Goal: Information Seeking & Learning: Learn about a topic

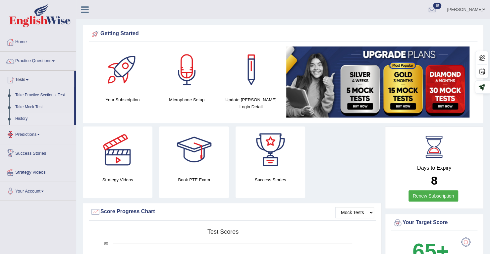
click at [24, 116] on link "History" at bounding box center [43, 119] width 62 height 12
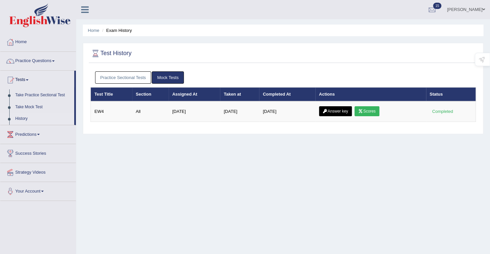
click at [129, 74] on link "Practice Sectional Tests" at bounding box center [123, 77] width 56 height 12
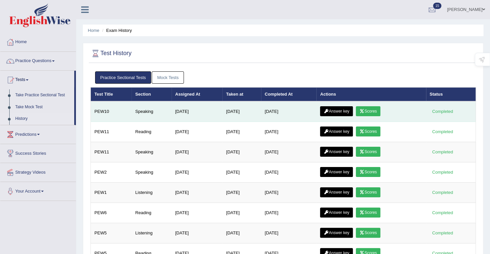
click at [377, 110] on link "Scores" at bounding box center [368, 111] width 25 height 10
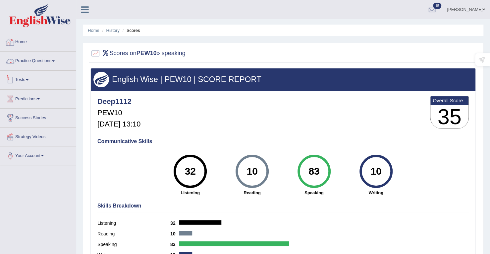
click at [29, 79] on span at bounding box center [27, 79] width 3 height 1
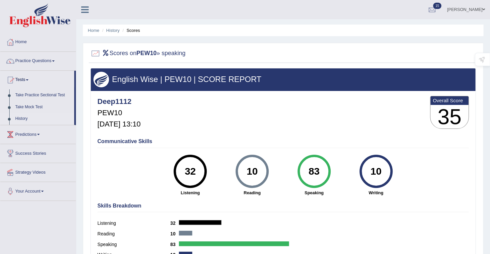
click at [25, 120] on link "History" at bounding box center [43, 119] width 62 height 12
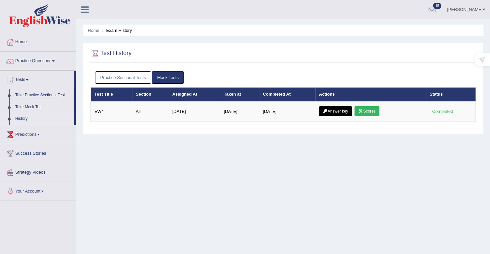
click at [143, 75] on link "Practice Sectional Tests" at bounding box center [123, 77] width 56 height 12
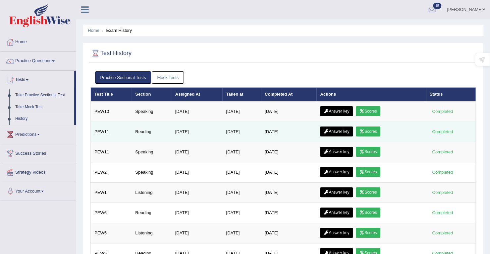
click at [381, 132] on link "Scores" at bounding box center [368, 131] width 25 height 10
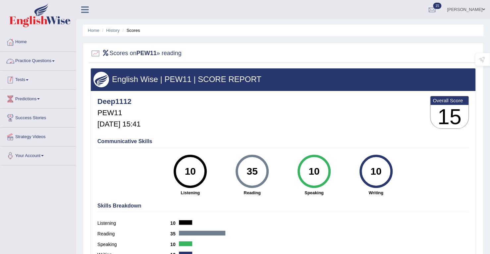
click at [26, 78] on link "Tests" at bounding box center [38, 79] width 76 height 17
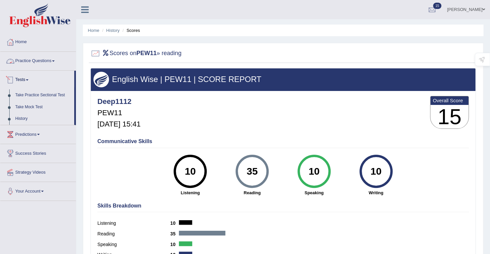
click at [30, 61] on link "Practice Questions" at bounding box center [38, 60] width 76 height 17
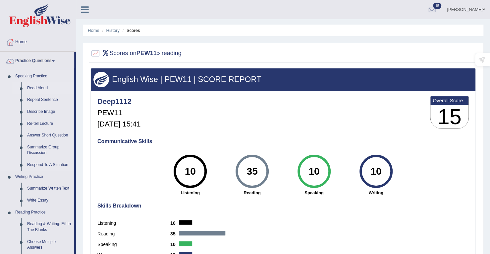
click at [32, 88] on link "Read Aloud" at bounding box center [49, 88] width 50 height 12
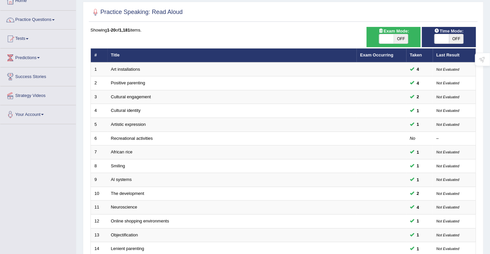
scroll to position [182, 0]
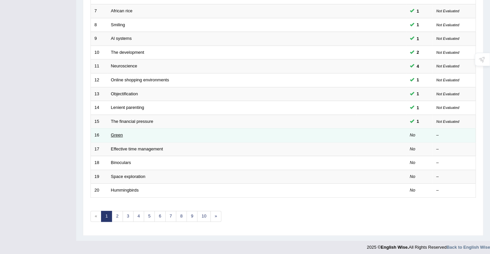
click at [120, 132] on link "Green" at bounding box center [117, 134] width 12 height 5
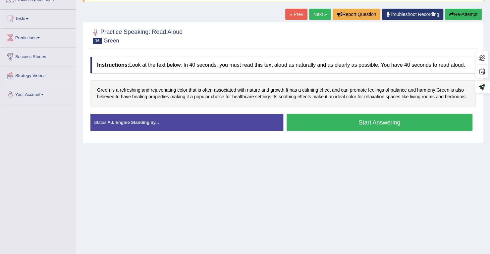
scroll to position [28, 0]
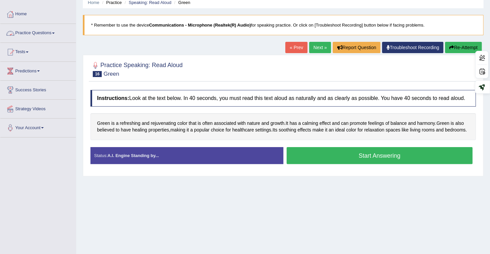
click at [24, 35] on link "Practice Questions" at bounding box center [38, 32] width 76 height 17
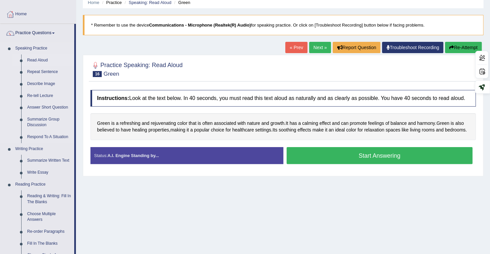
click at [40, 60] on link "Read Aloud" at bounding box center [49, 60] width 50 height 12
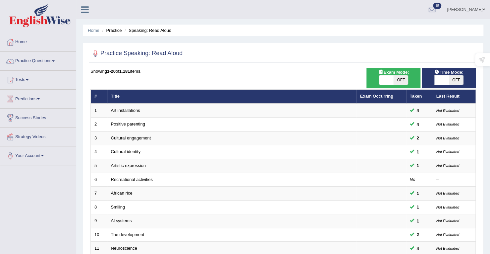
click at [444, 82] on span at bounding box center [442, 79] width 15 height 9
click at [444, 79] on span at bounding box center [442, 79] width 15 height 9
checkbox input "true"
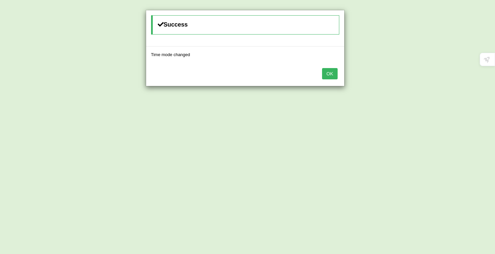
click at [333, 74] on button "OK" at bounding box center [329, 73] width 15 height 11
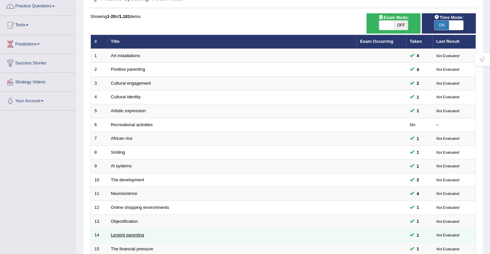
scroll to position [166, 0]
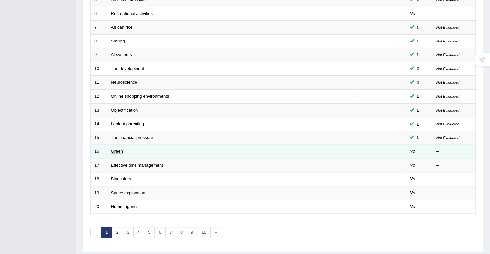
click at [113, 150] on link "Green" at bounding box center [117, 151] width 12 height 5
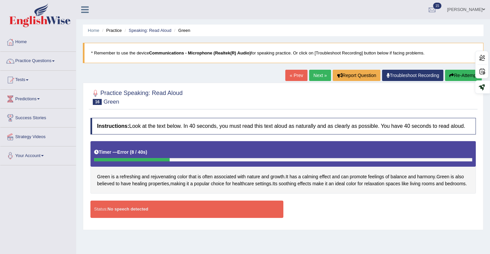
click at [459, 77] on button "Re-Attempt" at bounding box center [463, 75] width 37 height 11
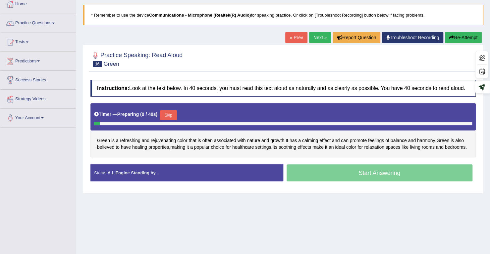
scroll to position [94, 0]
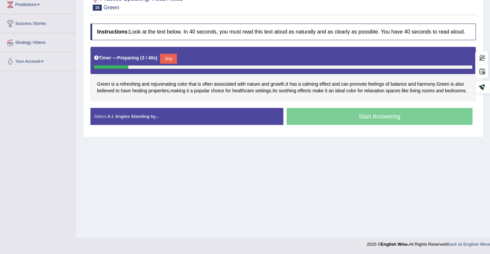
click at [167, 59] on button "Skip" at bounding box center [168, 59] width 17 height 10
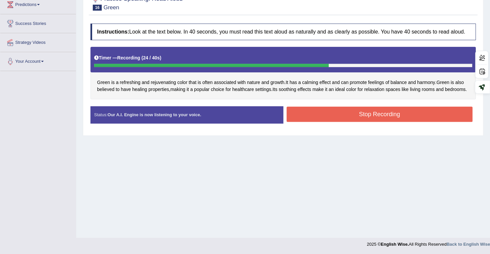
click at [344, 116] on button "Stop Recording" at bounding box center [380, 113] width 186 height 15
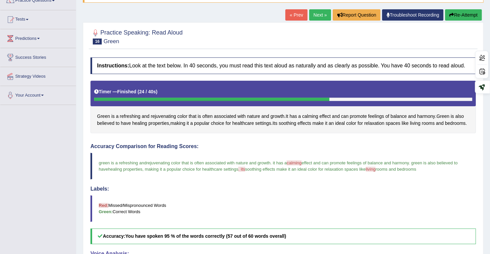
scroll to position [28, 0]
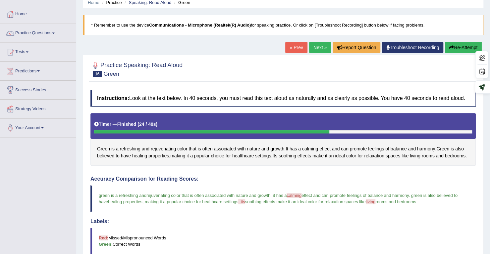
click at [315, 51] on link "Next »" at bounding box center [320, 47] width 22 height 11
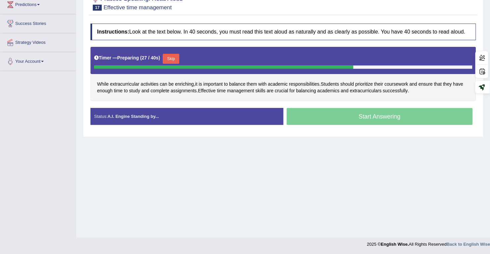
click at [175, 58] on button "Skip" at bounding box center [171, 59] width 17 height 10
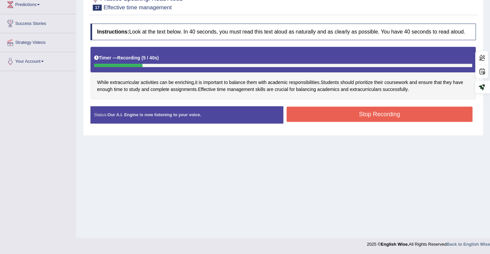
click at [357, 115] on button "Stop Recording" at bounding box center [380, 113] width 186 height 15
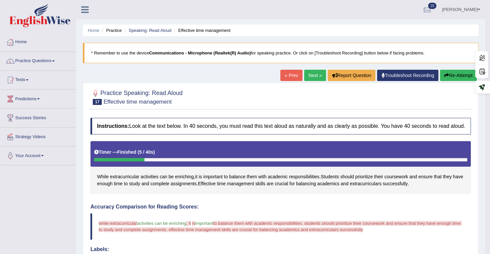
click at [460, 77] on button "Re-Attempt" at bounding box center [458, 75] width 37 height 11
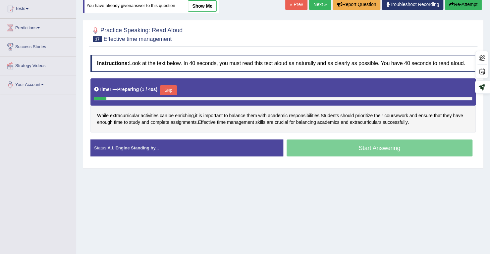
scroll to position [94, 0]
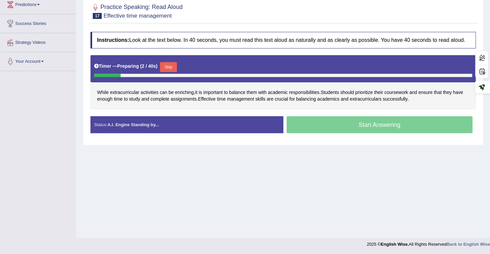
click at [170, 62] on button "Skip" at bounding box center [168, 67] width 17 height 10
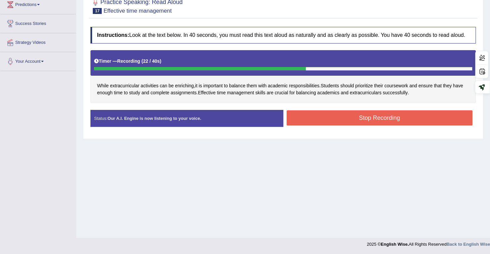
click at [363, 117] on button "Stop Recording" at bounding box center [380, 117] width 186 height 15
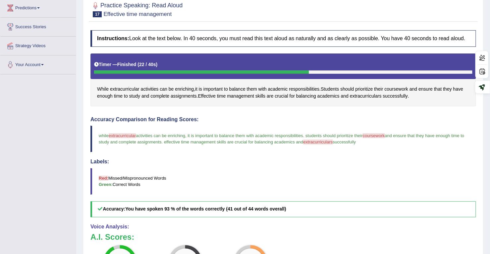
scroll to position [167, 0]
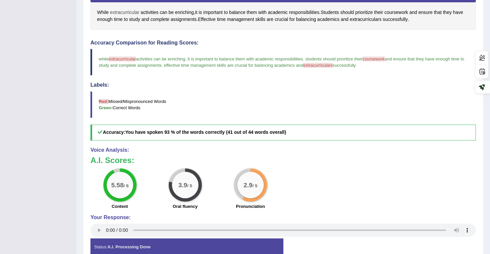
click at [113, 10] on span "extracurricular" at bounding box center [125, 12] width 30 height 7
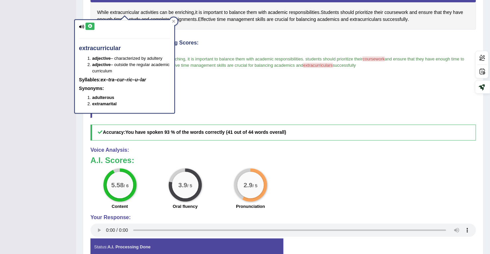
click at [88, 25] on icon at bounding box center [90, 26] width 5 height 4
click at [88, 26] on icon at bounding box center [90, 26] width 5 height 4
click at [88, 25] on icon at bounding box center [90, 26] width 5 height 4
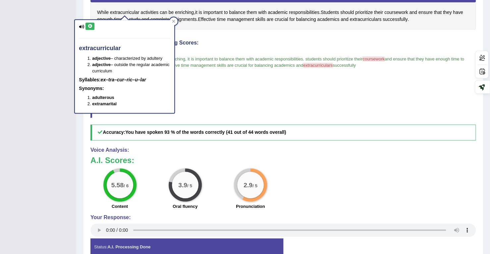
click at [310, 103] on blockquote "Red: Missed/Mispronounced Words Green: Correct Words" at bounding box center [284, 104] width 386 height 27
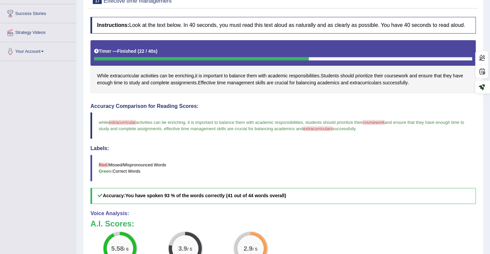
scroll to position [68, 0]
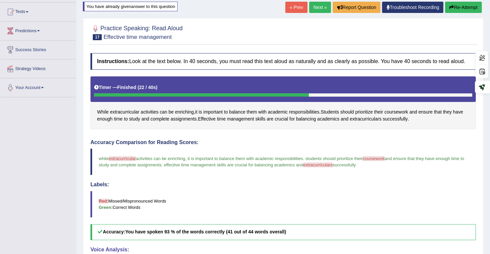
click at [314, 6] on link "Next »" at bounding box center [320, 7] width 22 height 11
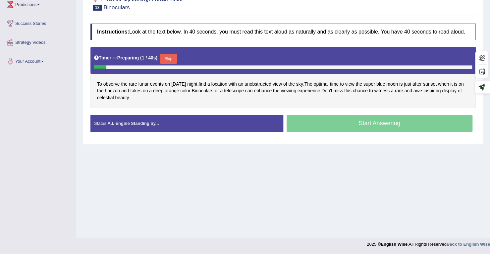
scroll to position [94, 0]
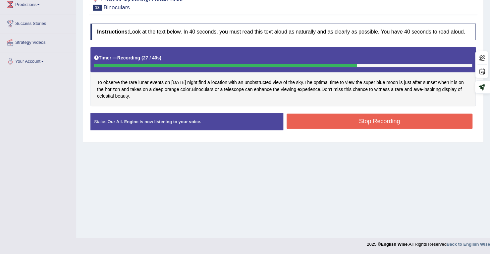
click at [364, 124] on button "Stop Recording" at bounding box center [380, 120] width 186 height 15
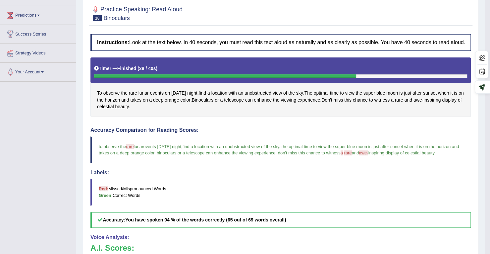
scroll to position [0, 0]
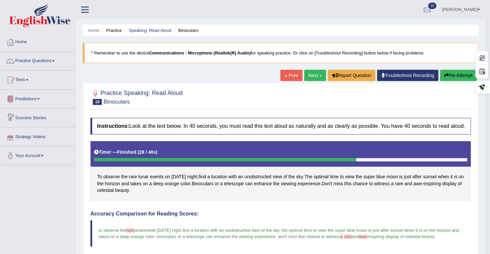
click at [20, 79] on link "Tests" at bounding box center [38, 79] width 76 height 17
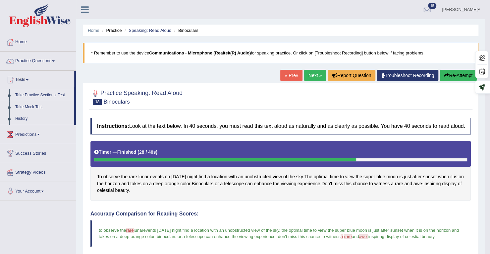
click at [33, 97] on link "Take Practice Sectional Test" at bounding box center [43, 95] width 62 height 12
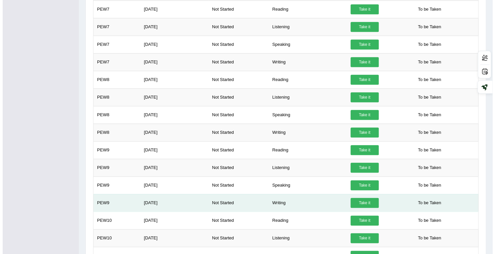
scroll to position [398, 0]
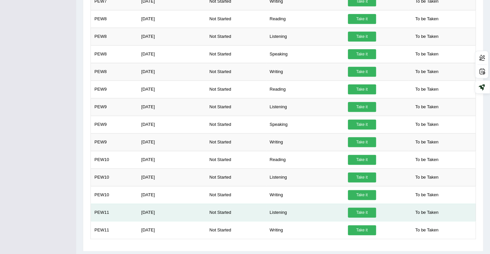
click at [354, 207] on link "Take it" at bounding box center [362, 212] width 28 height 10
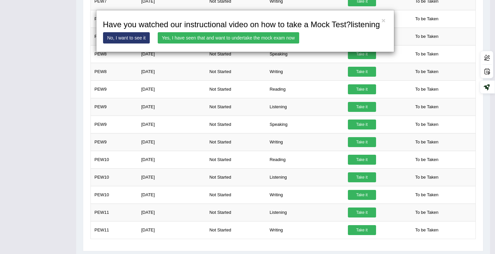
click at [279, 35] on link "Yes, I have seen that and want to undertake the mock exam now" at bounding box center [229, 37] width 142 height 11
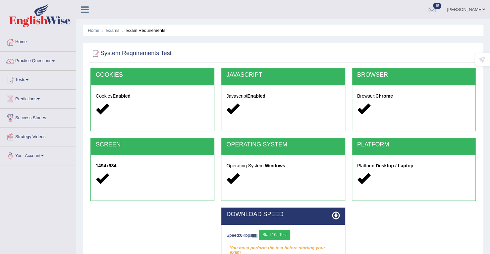
scroll to position [94, 0]
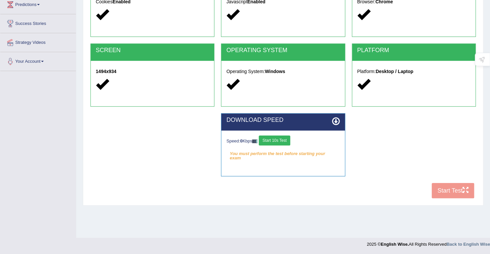
click at [279, 136] on button "Start 10s Test" at bounding box center [275, 140] width 32 height 10
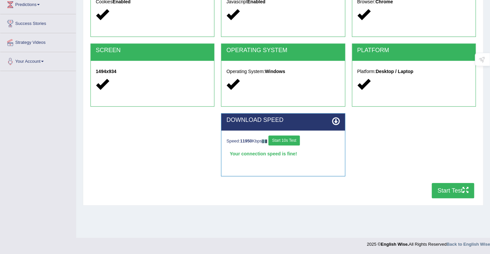
click at [462, 191] on button "Start Test" at bounding box center [453, 190] width 42 height 15
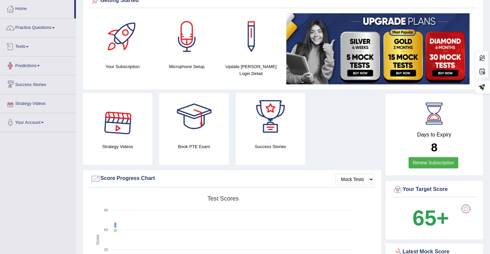
click at [25, 47] on link "Tests" at bounding box center [38, 45] width 76 height 17
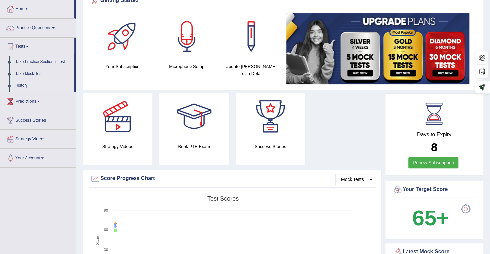
click at [23, 84] on link "History" at bounding box center [43, 86] width 62 height 12
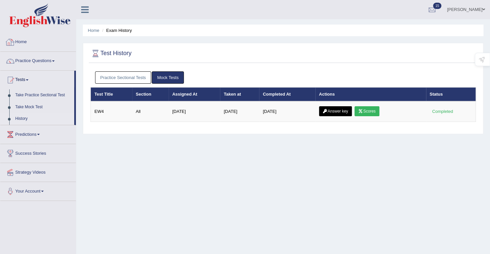
click at [127, 77] on link "Practice Sectional Tests" at bounding box center [123, 77] width 56 height 12
